Goal: Information Seeking & Learning: Learn about a topic

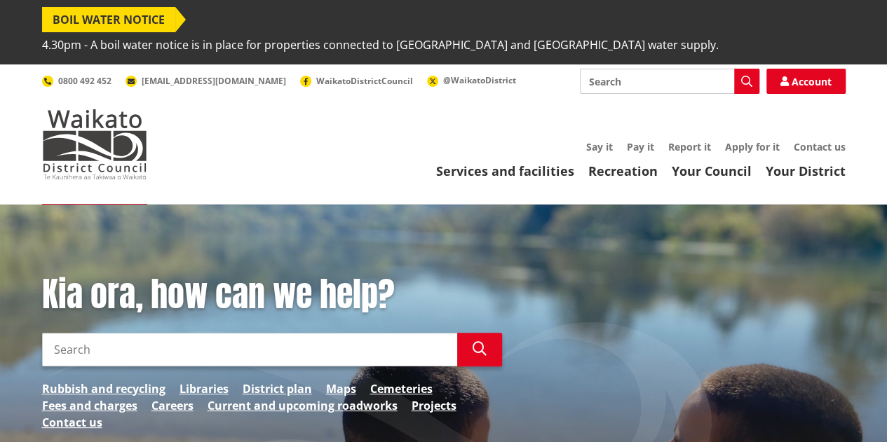
click at [621, 69] on input "Search" at bounding box center [669, 81] width 179 height 25
type input "property files"
click at [750, 76] on icon "button" at bounding box center [746, 81] width 11 height 11
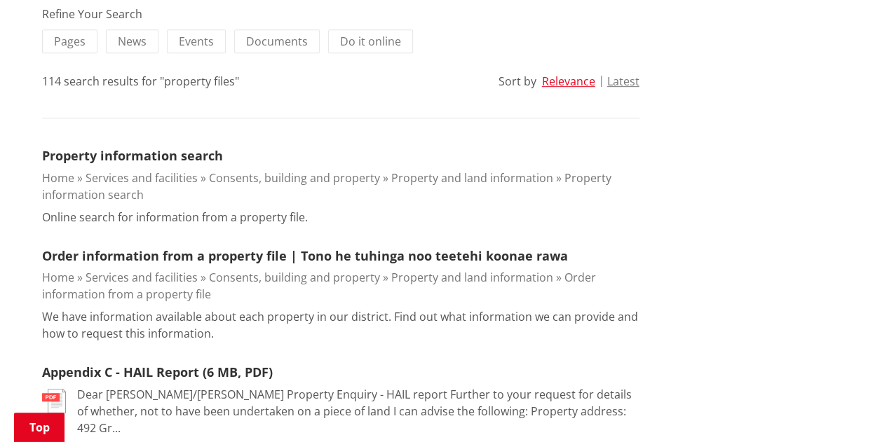
scroll to position [381, 0]
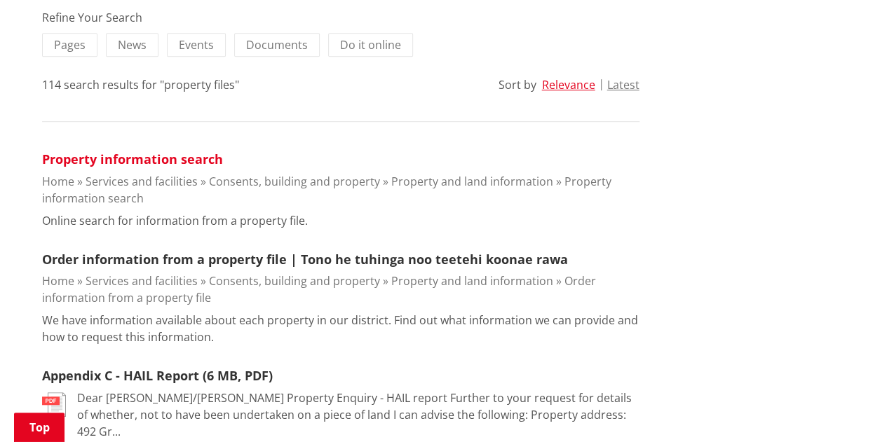
click at [123, 151] on link "Property information search" at bounding box center [132, 159] width 181 height 17
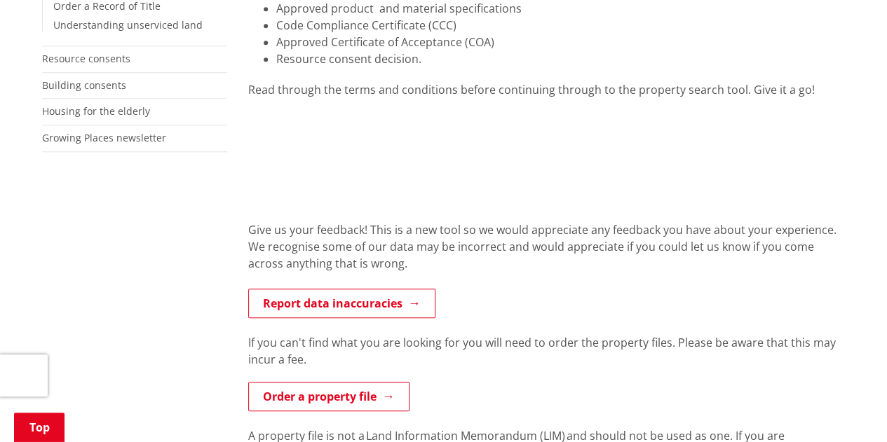
scroll to position [571, 0]
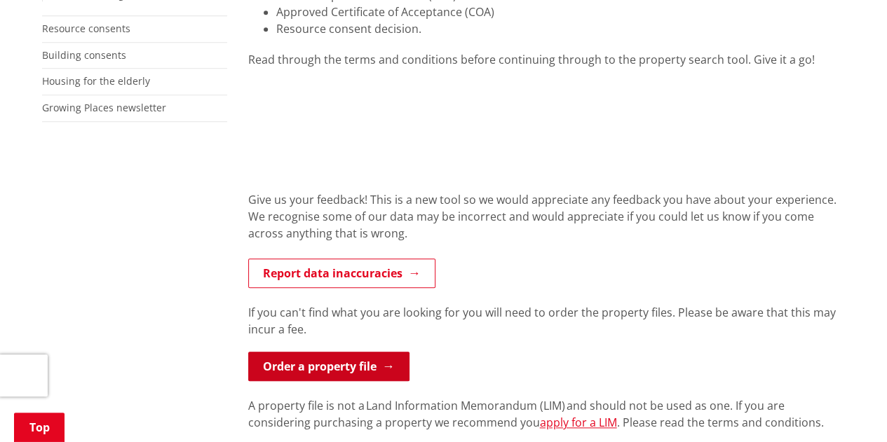
click at [325, 352] on link "Order a property file" at bounding box center [328, 366] width 161 height 29
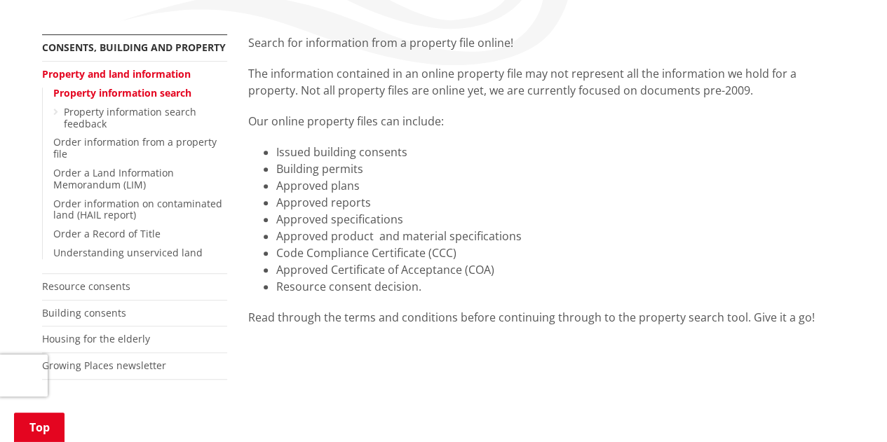
scroll to position [307, 0]
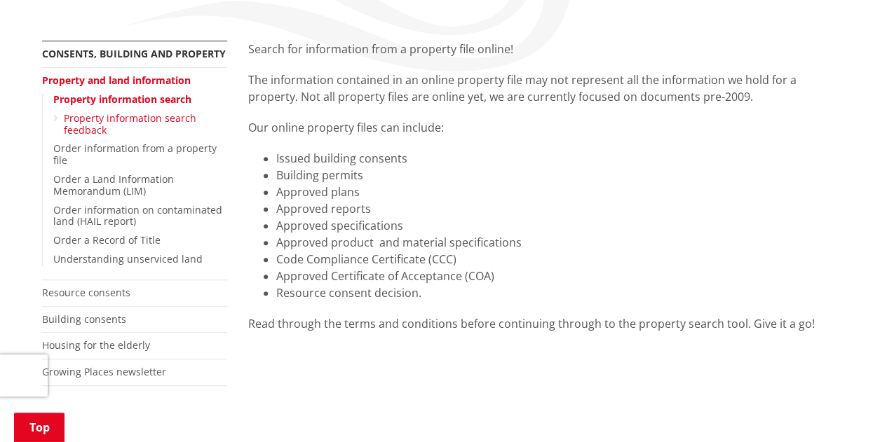
click at [122, 111] on link "Property information search feedback" at bounding box center [130, 123] width 132 height 25
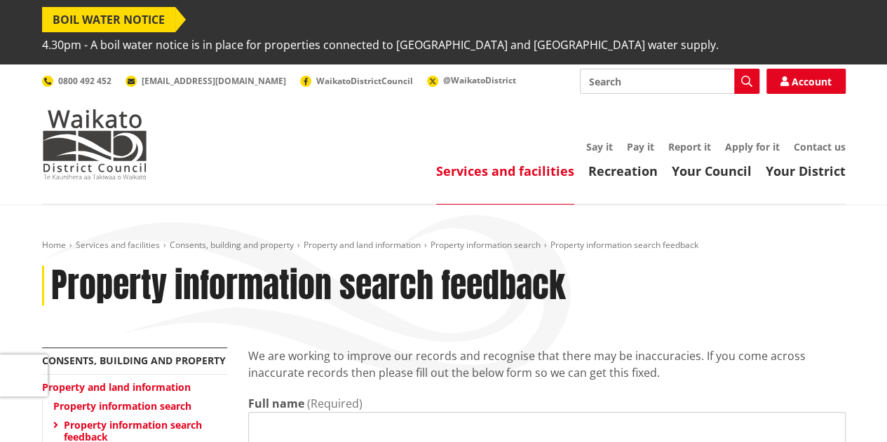
click at [606, 69] on input "Search" at bounding box center [669, 81] width 179 height 25
type input "property files"
click at [753, 69] on button "Search" at bounding box center [746, 81] width 25 height 25
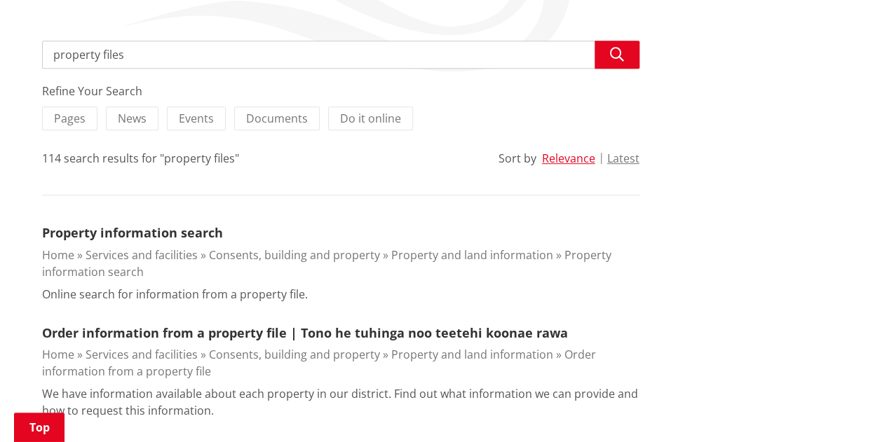
scroll to position [244, 0]
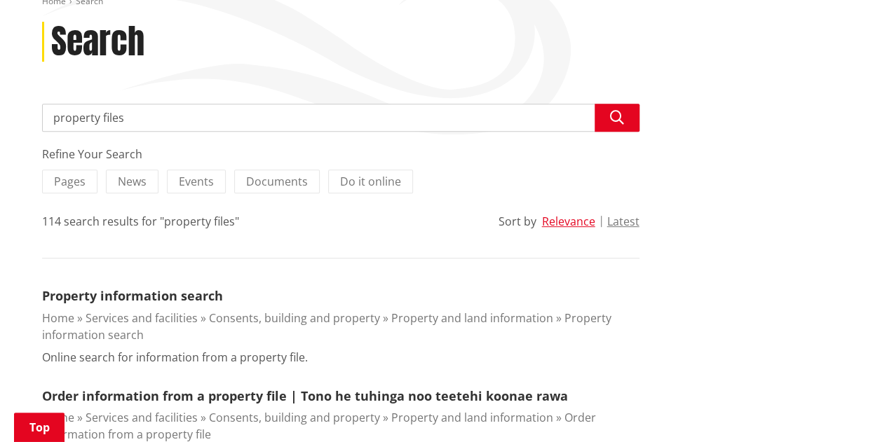
click at [147, 349] on p "Online search for information from a property file." at bounding box center [175, 357] width 266 height 17
click at [156, 287] on link "Property information search" at bounding box center [132, 295] width 181 height 17
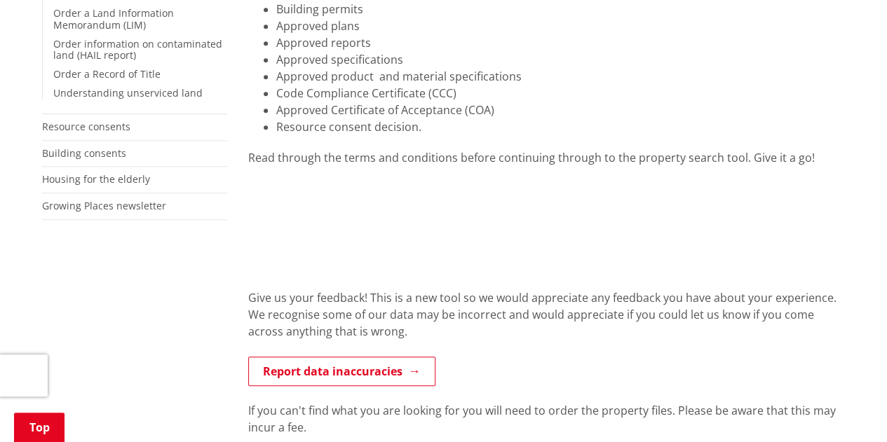
scroll to position [482, 0]
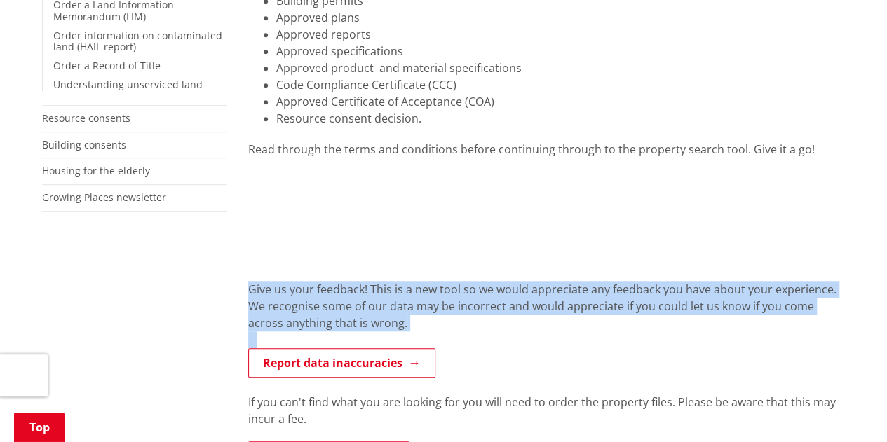
drag, startPoint x: 728, startPoint y: 281, endPoint x: 716, endPoint y: 234, distance: 48.6
click at [444, 67] on div "Search for information from a property file online! The information contained i…" at bounding box center [547, 324] width 618 height 916
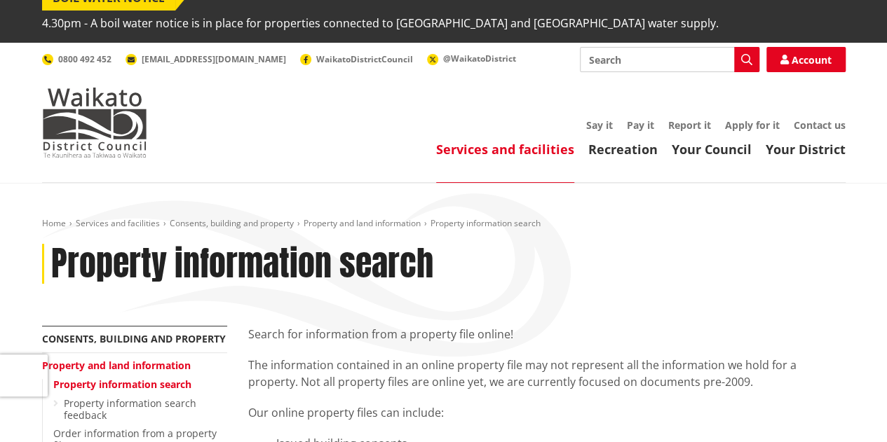
scroll to position [0, 0]
